Goal: Task Accomplishment & Management: Manage account settings

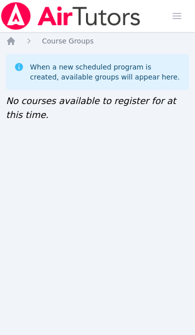
click at [15, 42] on icon "Breadcrumb" at bounding box center [11, 41] width 10 height 10
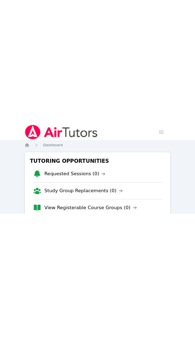
scroll to position [23, 0]
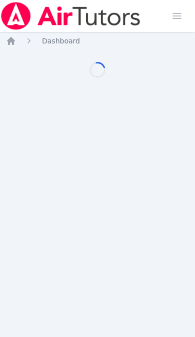
scroll to position [2, 0]
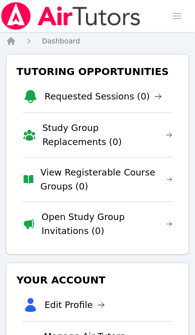
click at [188, 242] on div "Tutoring Opportunities Requested Sessions (0) Study Group Replacements (0) View…" at bounding box center [97, 154] width 183 height 200
